Goal: Register for event/course

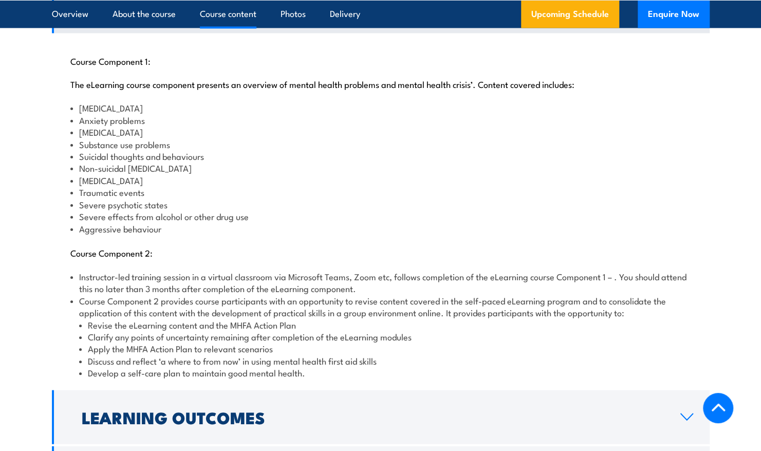
scroll to position [1142, 0]
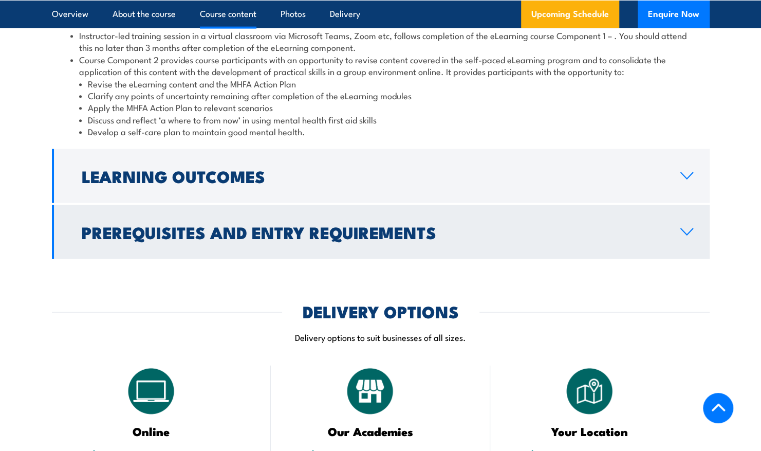
click at [305, 225] on h2 "Prerequisites and Entry Requirements" at bounding box center [373, 232] width 583 height 14
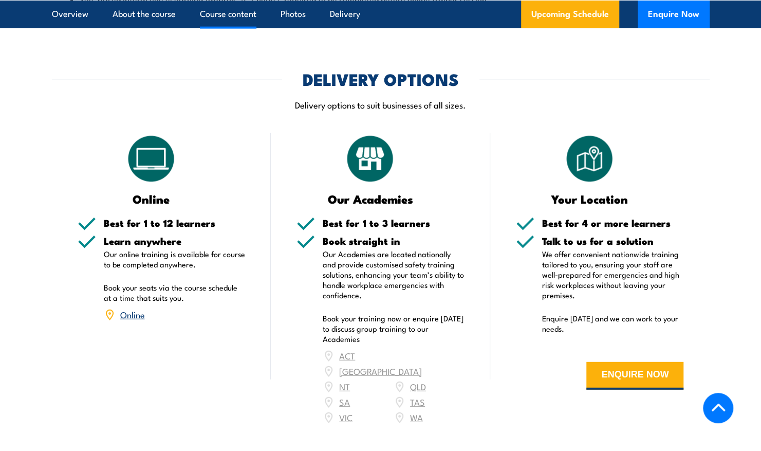
scroll to position [1198, 0]
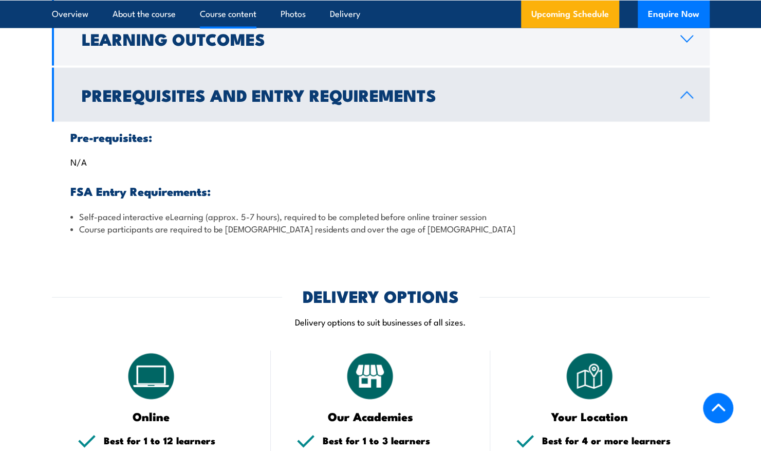
click at [263, 87] on h2 "Prerequisites and Entry Requirements" at bounding box center [373, 94] width 583 height 14
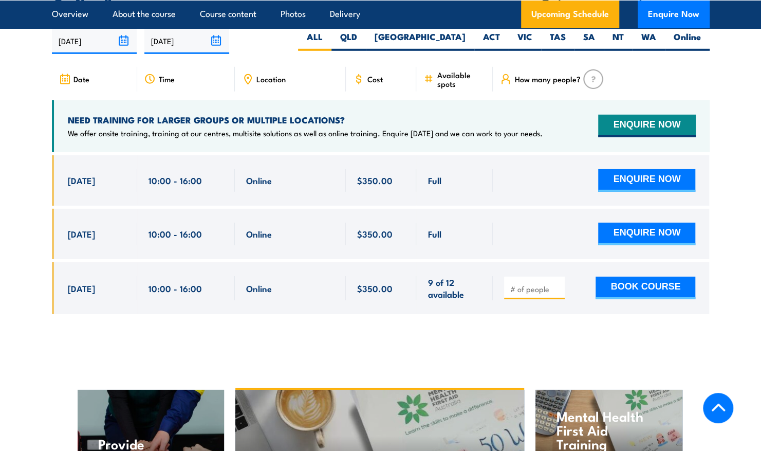
scroll to position [1792, 0]
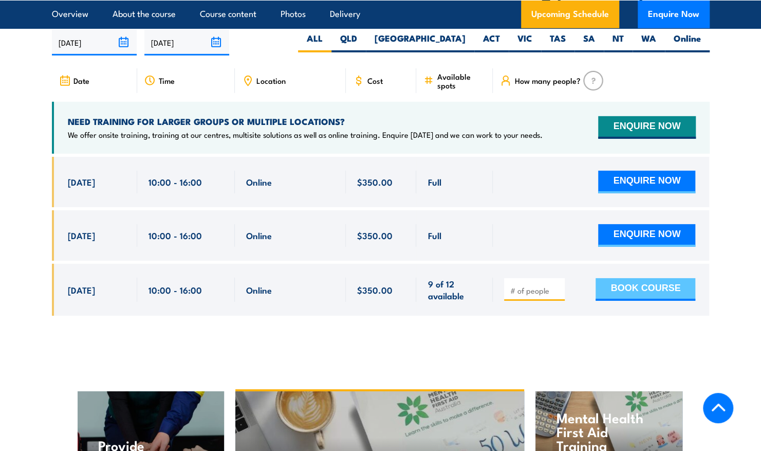
click at [645, 278] on button "BOOK COURSE" at bounding box center [646, 289] width 100 height 23
type input "2"
click at [645, 278] on button "BOOK COURSE" at bounding box center [646, 289] width 100 height 23
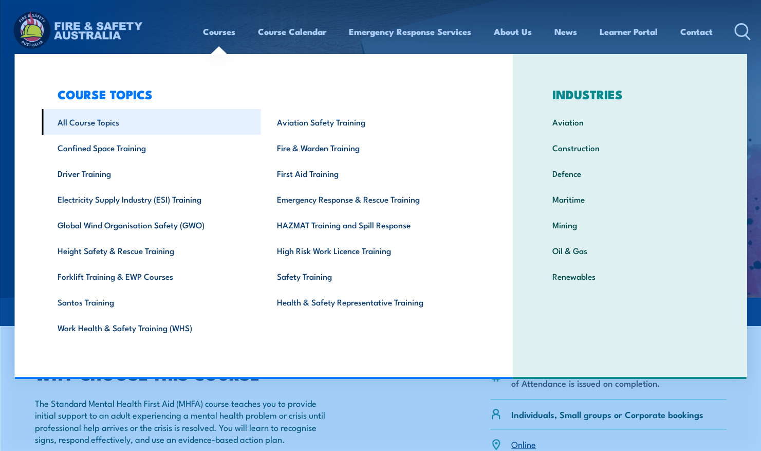
click at [106, 117] on link "All Course Topics" at bounding box center [152, 122] width 220 height 26
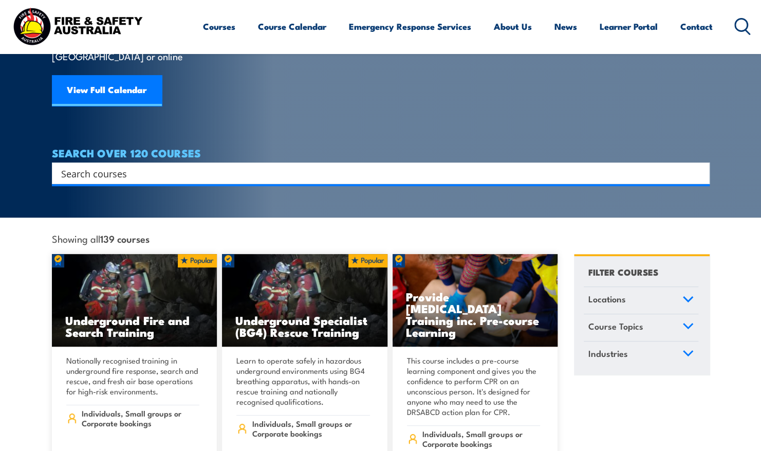
scroll to position [116, 0]
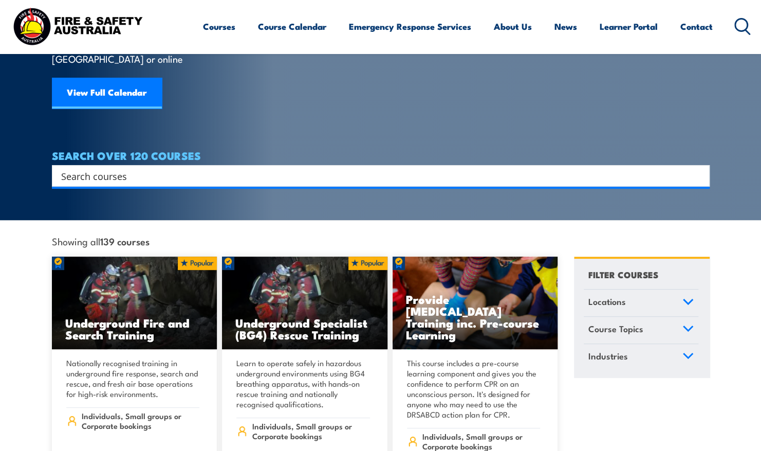
click at [285, 168] on input "Search input" at bounding box center [374, 175] width 626 height 15
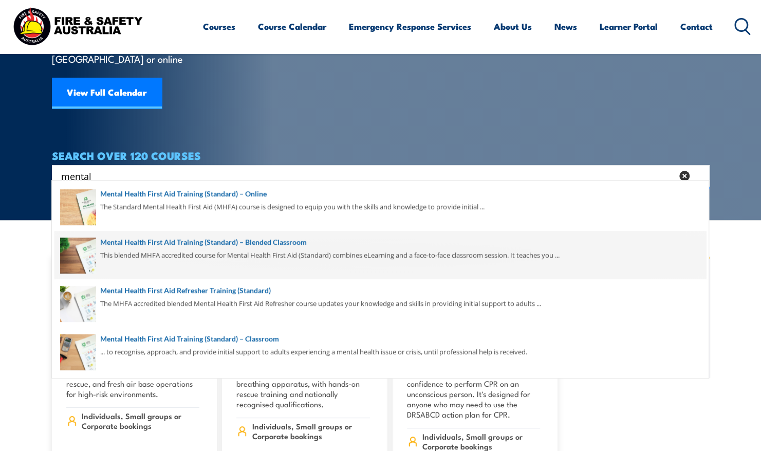
scroll to position [48, 0]
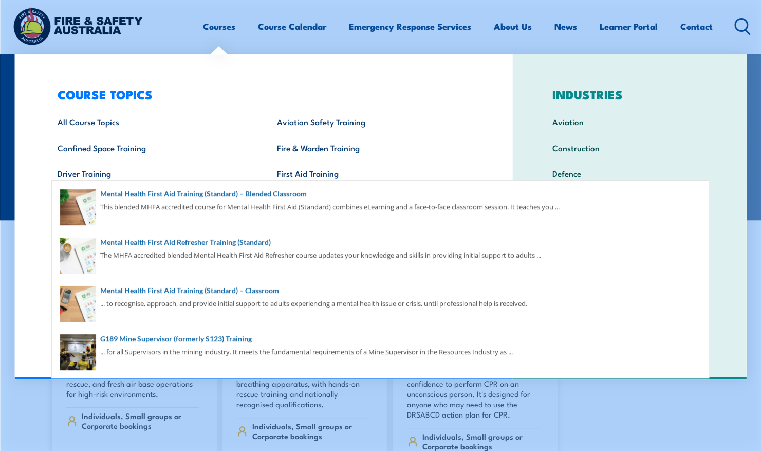
type input "mental"
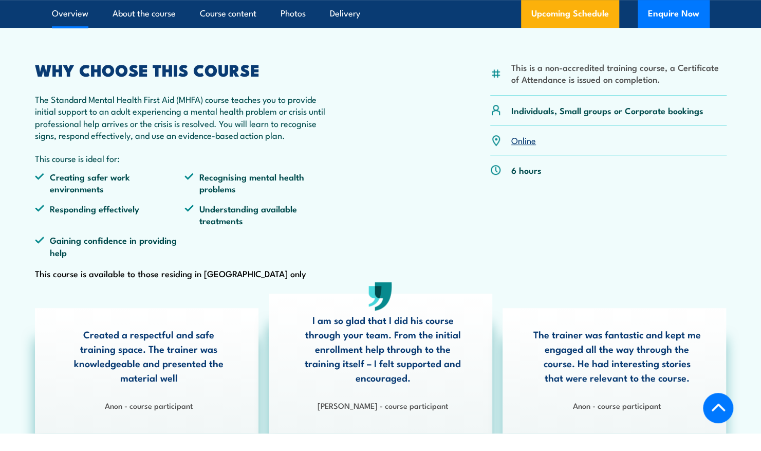
scroll to position [305, 0]
